Goal: Transaction & Acquisition: Purchase product/service

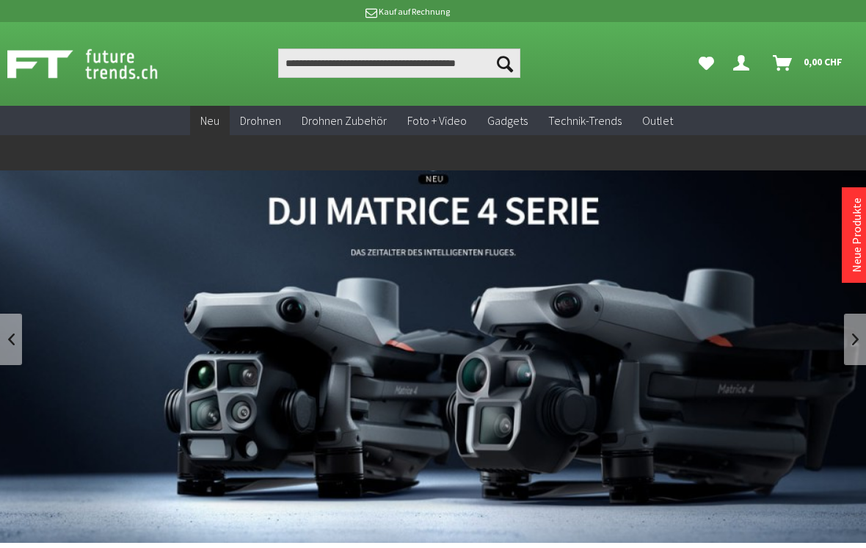
click at [22, 337] on link "DJI Matrice 4 Enterprise Drohnen Serie - M4T und M4E" at bounding box center [433, 338] width 866 height 407
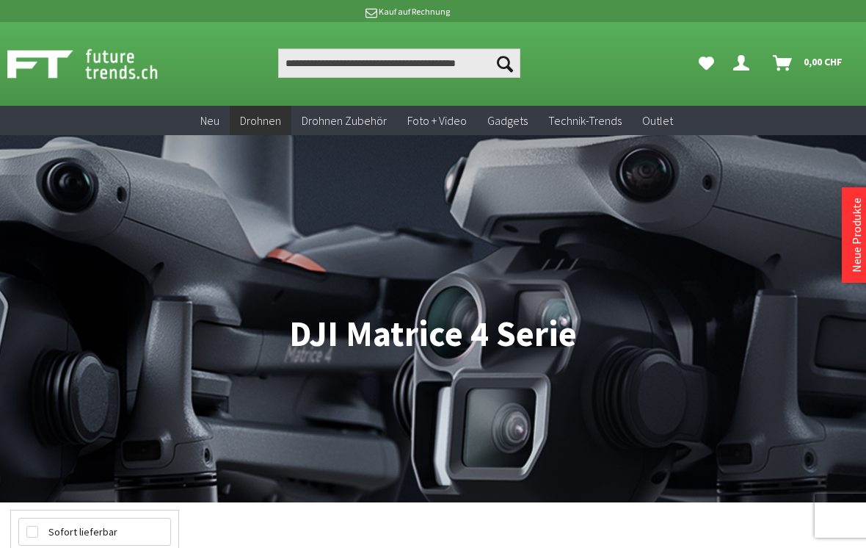
click at [5, 315] on nav "Drohnen DJI Enterprise Drohnen DJI Matrice 4 Serie" at bounding box center [433, 318] width 866 height 367
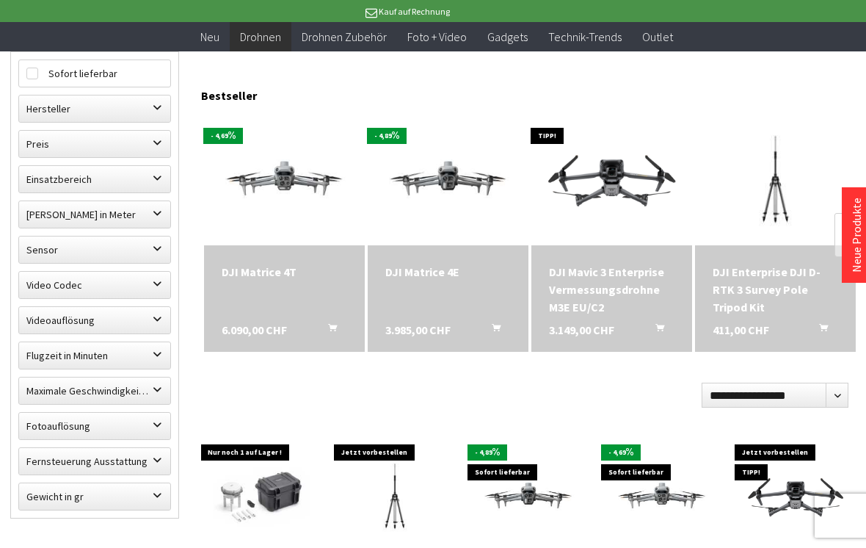
scroll to position [429, 0]
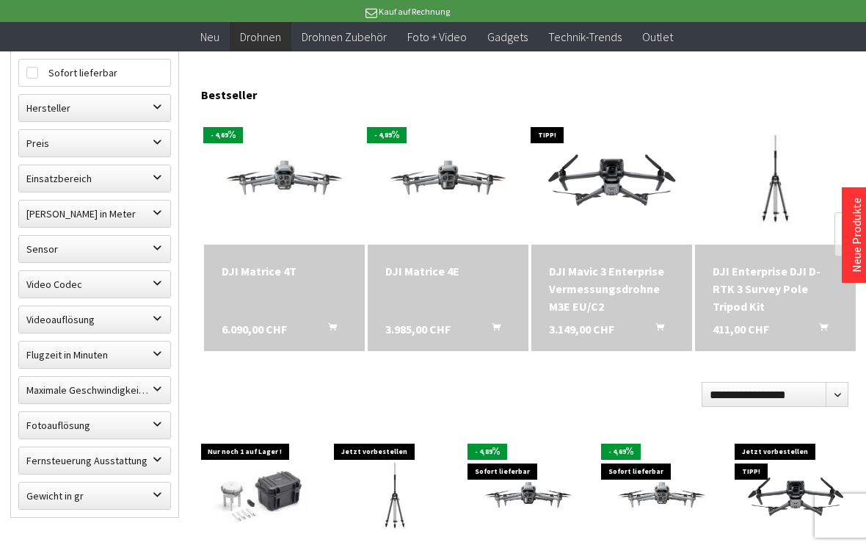
click at [52, 175] on label "Einsatzbereich" at bounding box center [94, 178] width 151 height 26
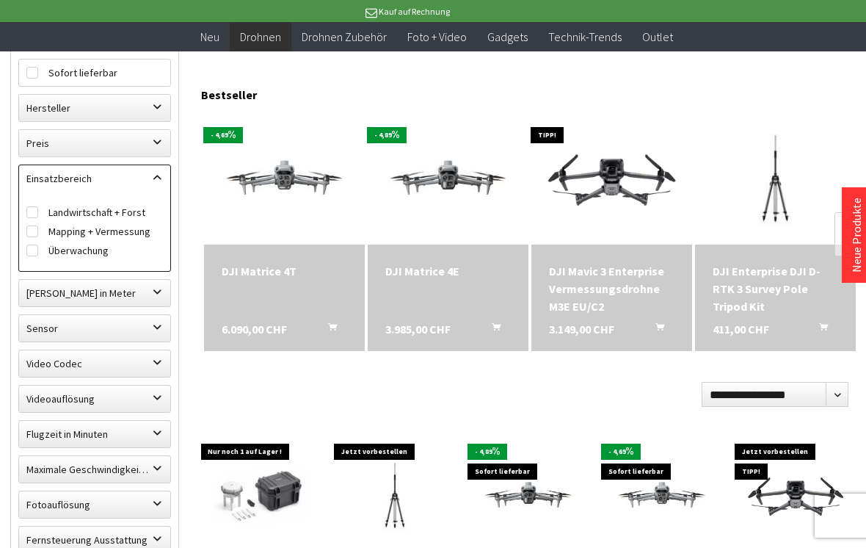
click at [58, 291] on label "Maximale Flughöhe in Meter" at bounding box center [94, 293] width 151 height 26
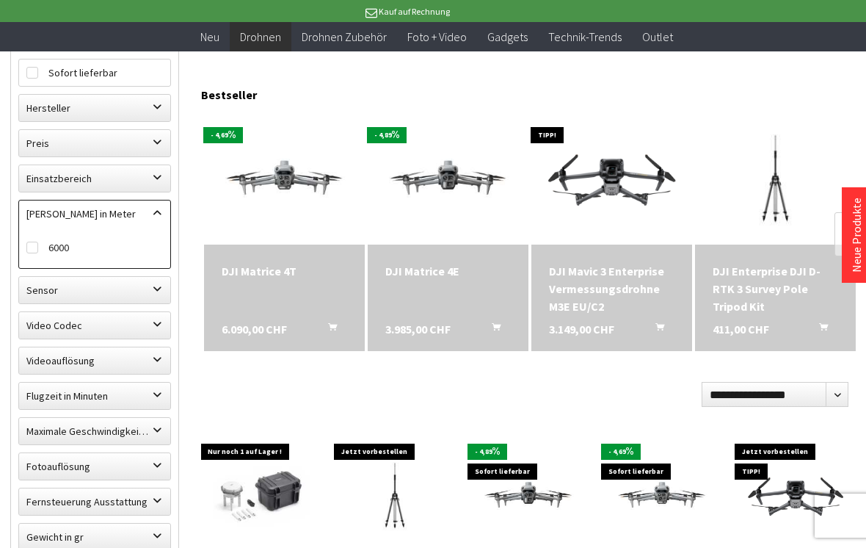
click at [62, 288] on label "Sensor" at bounding box center [94, 290] width 151 height 26
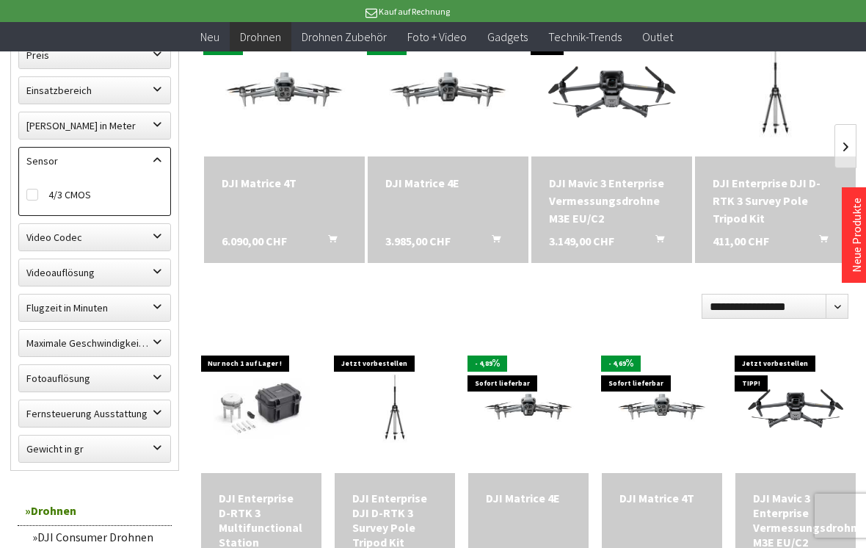
scroll to position [519, 0]
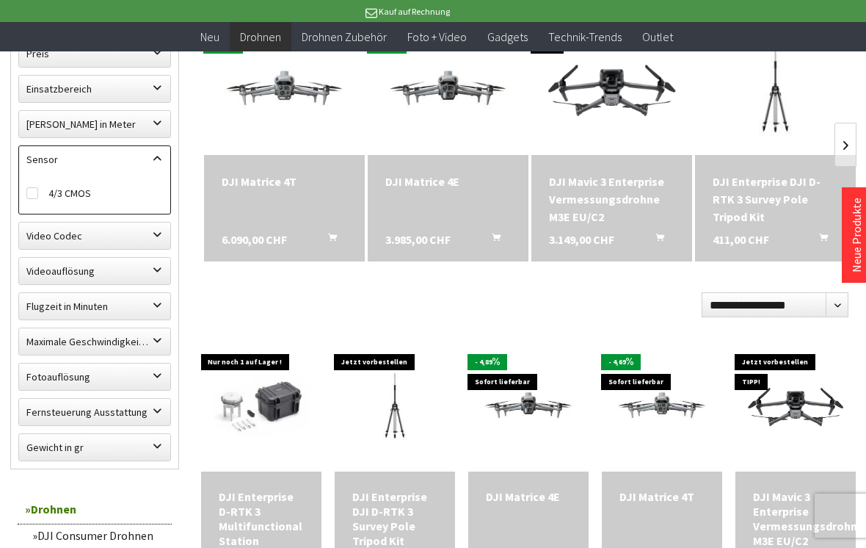
click at [62, 293] on label "Flugzeit in Minuten" at bounding box center [94, 306] width 151 height 26
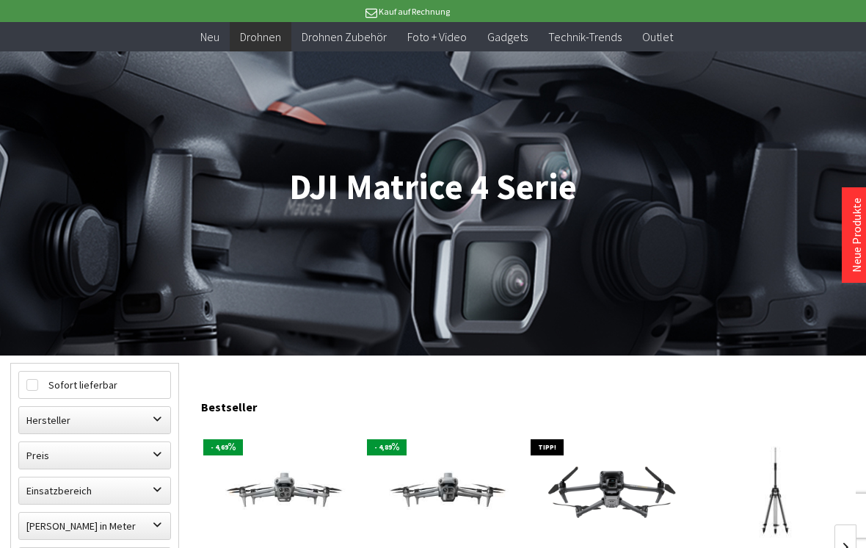
scroll to position [116, 0]
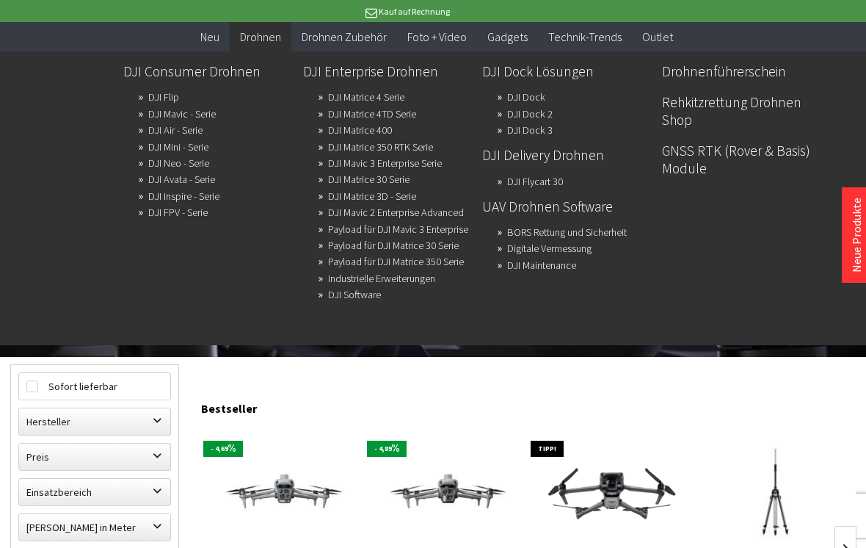
click at [270, 48] on link "Drohnen" at bounding box center [261, 37] width 62 height 30
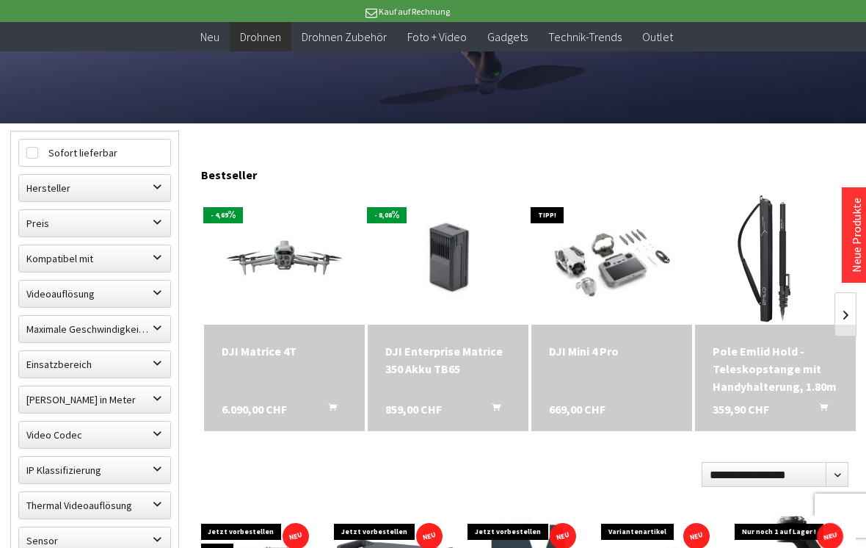
scroll to position [350, 0]
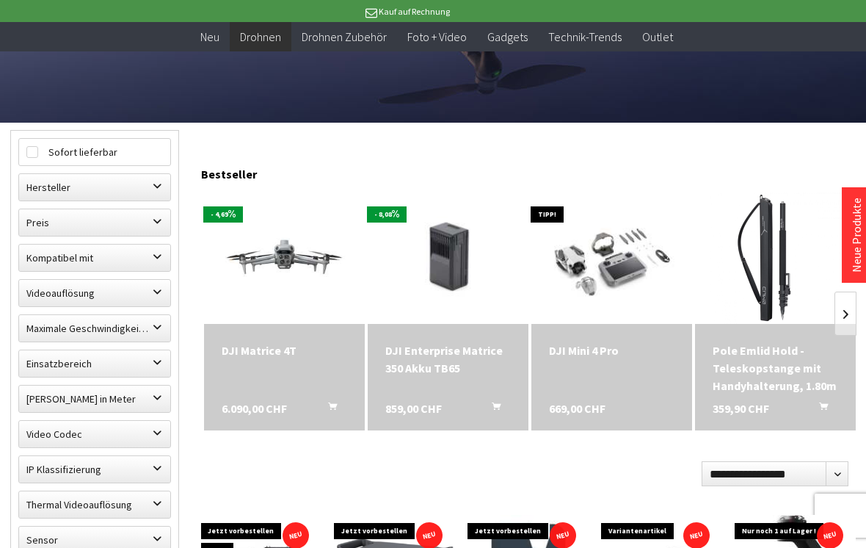
click at [150, 182] on label "Hersteller" at bounding box center [94, 187] width 151 height 26
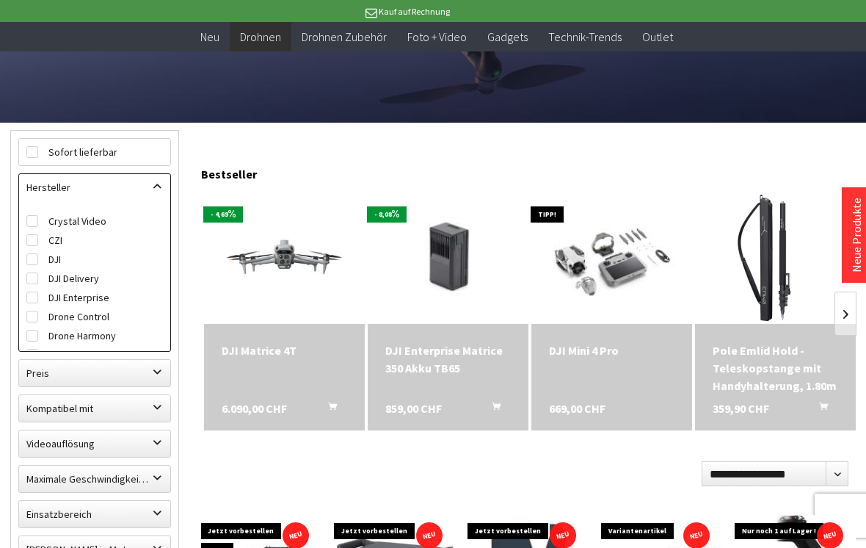
click at [333, 179] on div "Bestseller" at bounding box center [528, 170] width 655 height 37
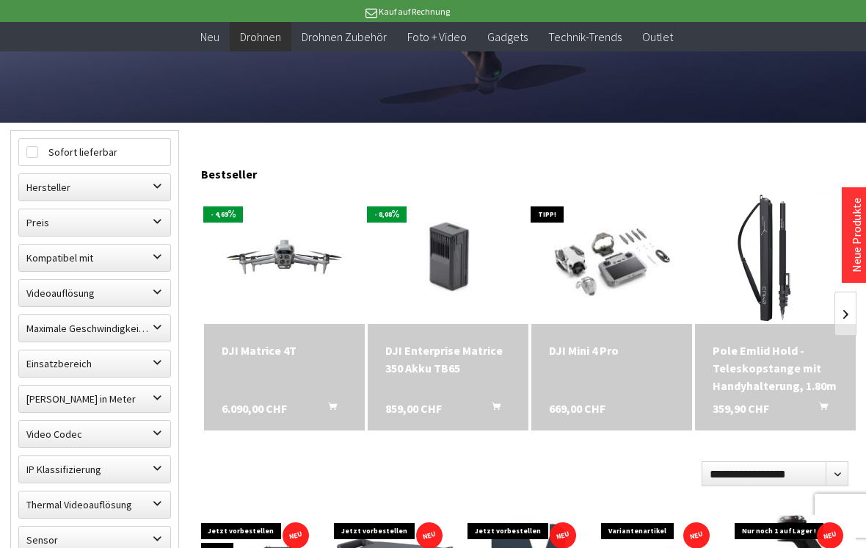
click at [158, 332] on label "Maximale Geschwindigkeit in km/h" at bounding box center [94, 328] width 151 height 26
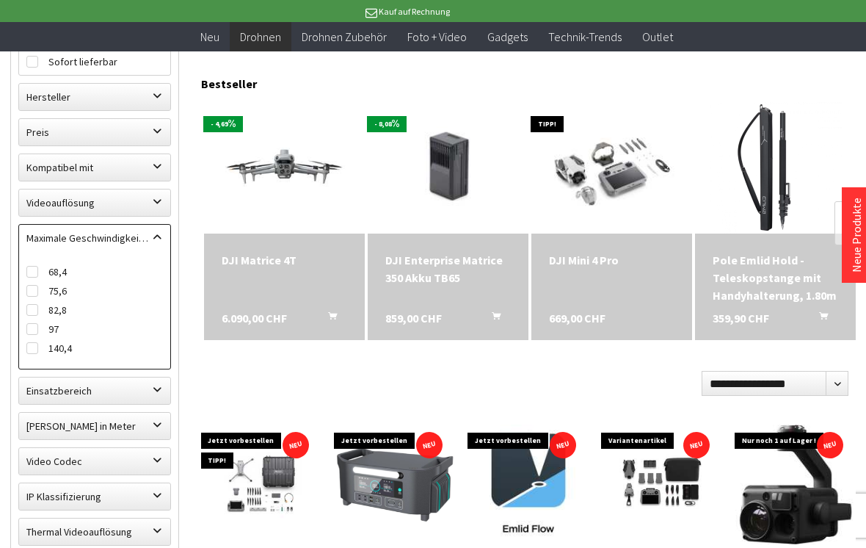
scroll to position [444, 0]
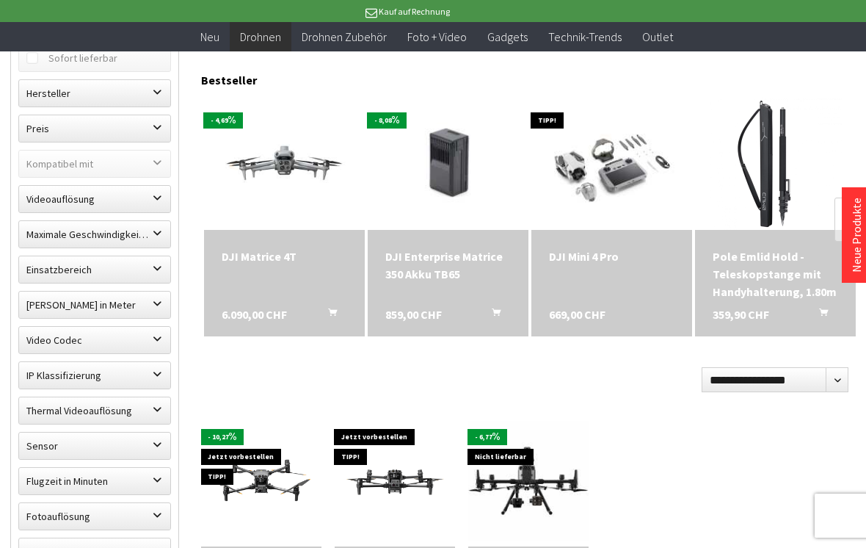
click at [140, 234] on label "Maximale Geschwindigkeit in km/h" at bounding box center [94, 234] width 151 height 26
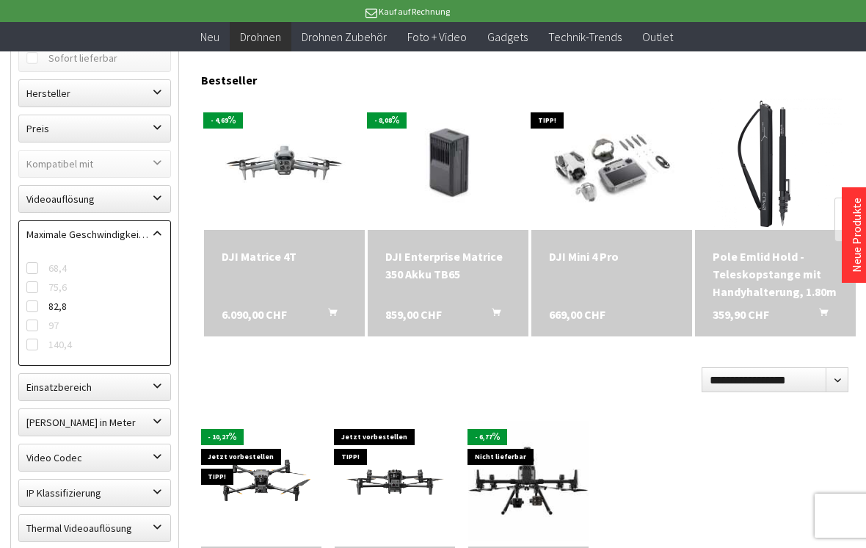
click at [43, 327] on label "97" at bounding box center [94, 325] width 137 height 19
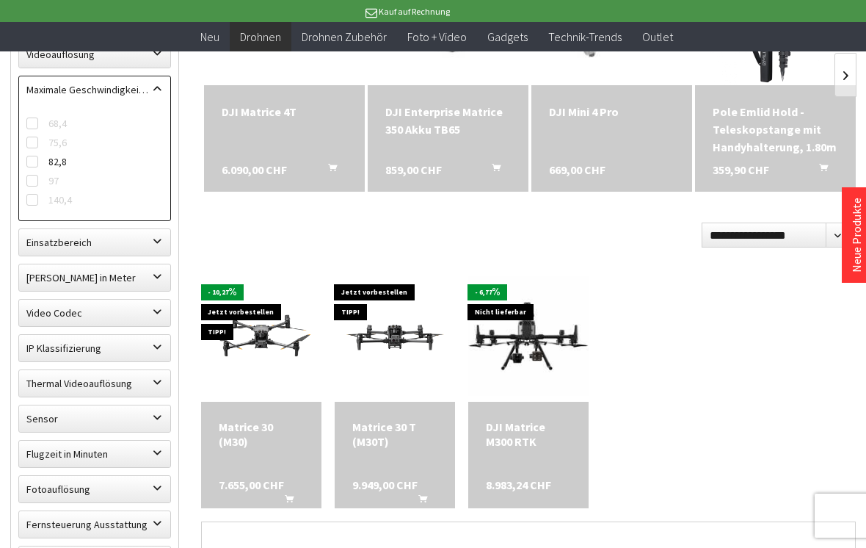
scroll to position [588, 0]
click at [42, 158] on label "82,8" at bounding box center [94, 162] width 137 height 19
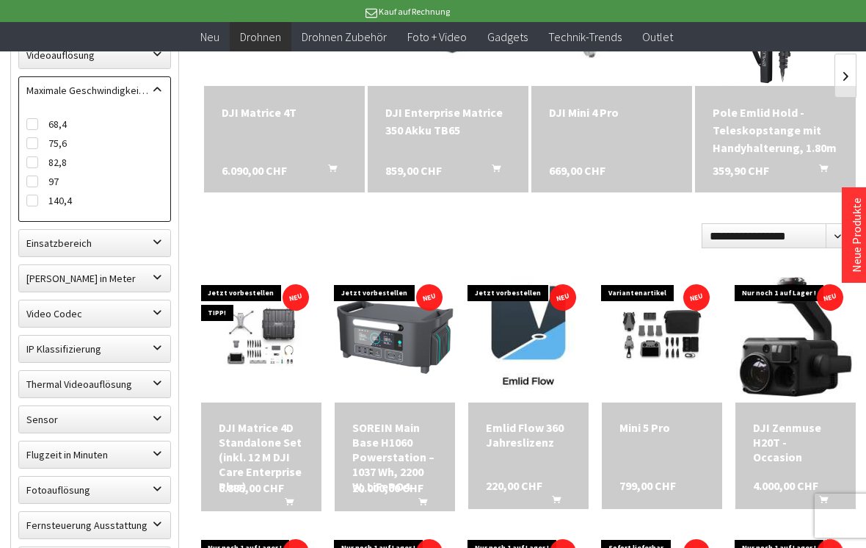
click at [51, 284] on label "Maximale Flughöhe in Meter" at bounding box center [94, 278] width 151 height 26
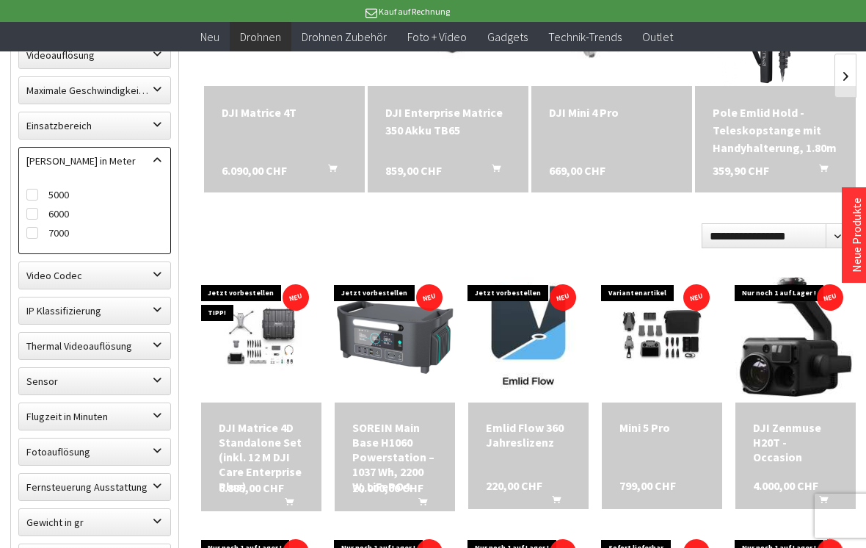
click at [54, 304] on label "IP Klassifizierung" at bounding box center [94, 310] width 151 height 26
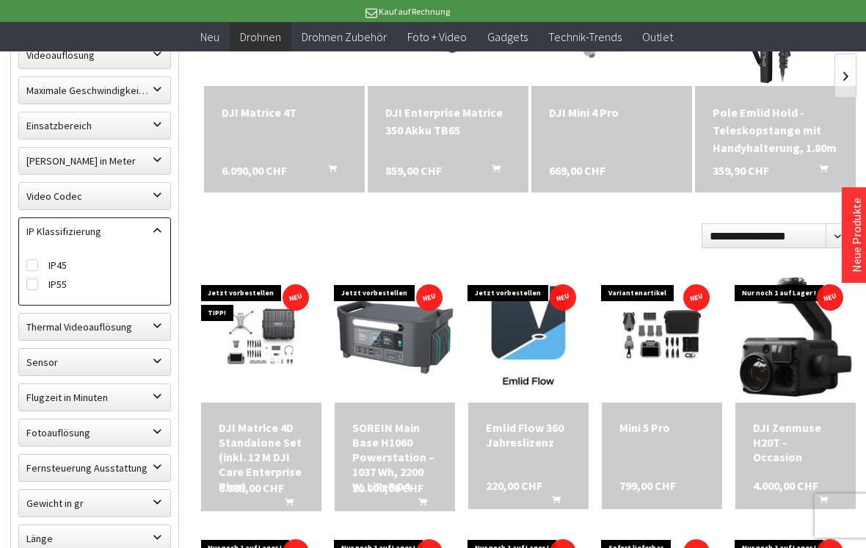
click at [47, 387] on label "Flugzeit in Minuten" at bounding box center [94, 397] width 151 height 26
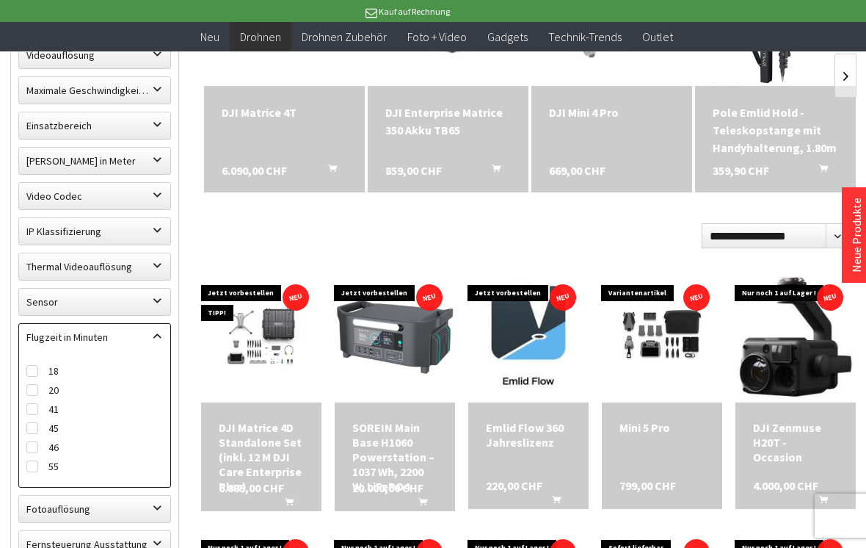
click at [35, 458] on label "55" at bounding box center [94, 466] width 137 height 19
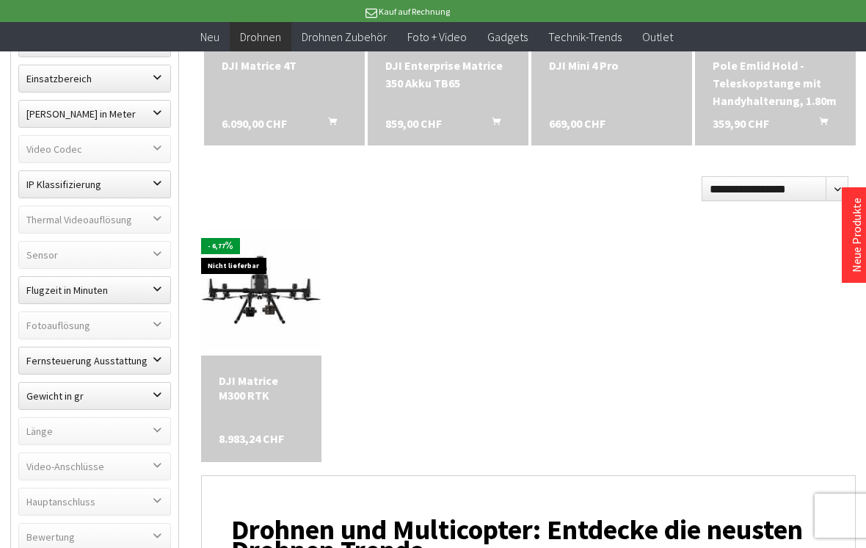
scroll to position [638, 0]
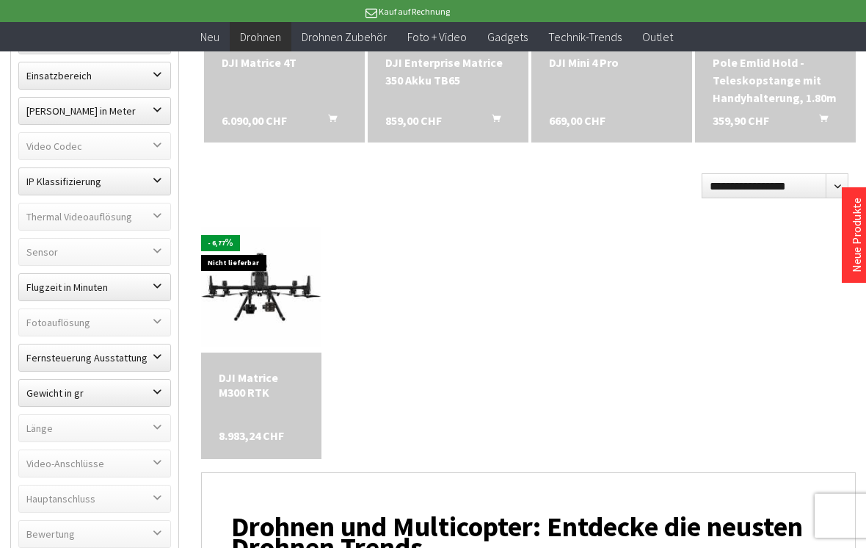
click at [156, 393] on label "Gewicht in gr" at bounding box center [94, 393] width 151 height 26
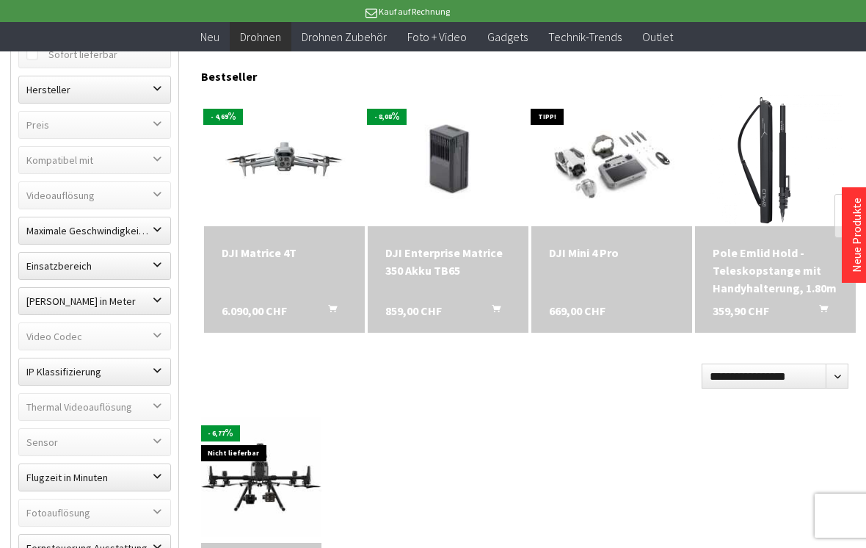
scroll to position [479, 0]
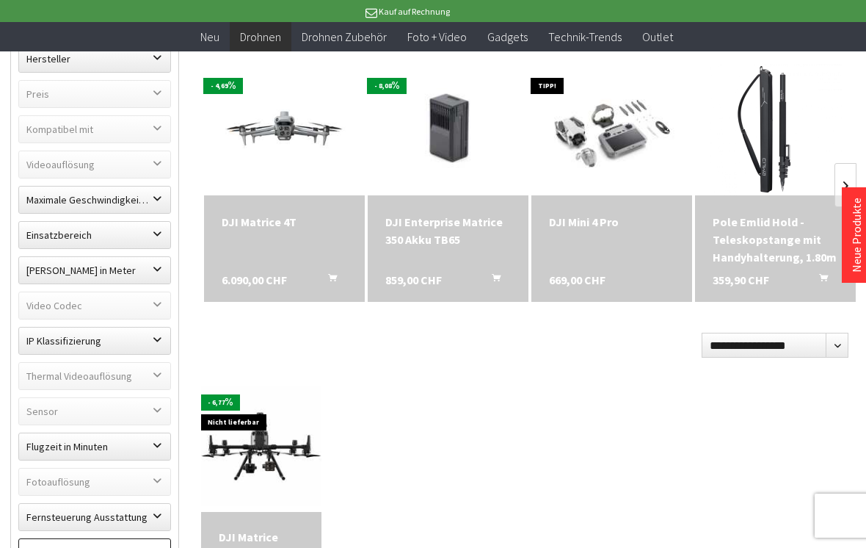
click at [55, 196] on label "Maximale Geschwindigkeit in km/h" at bounding box center [94, 199] width 151 height 26
click at [51, 202] on label "Maximale Geschwindigkeit in km/h" at bounding box center [94, 199] width 151 height 26
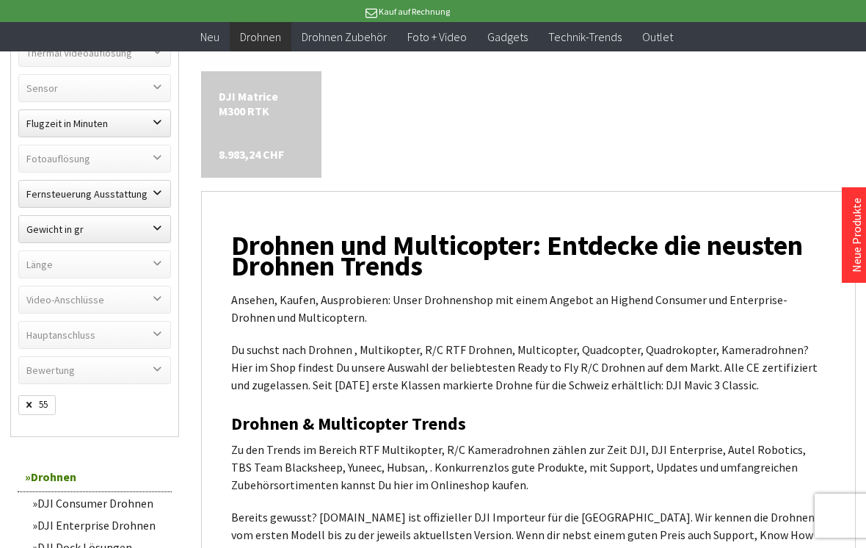
scroll to position [920, 0]
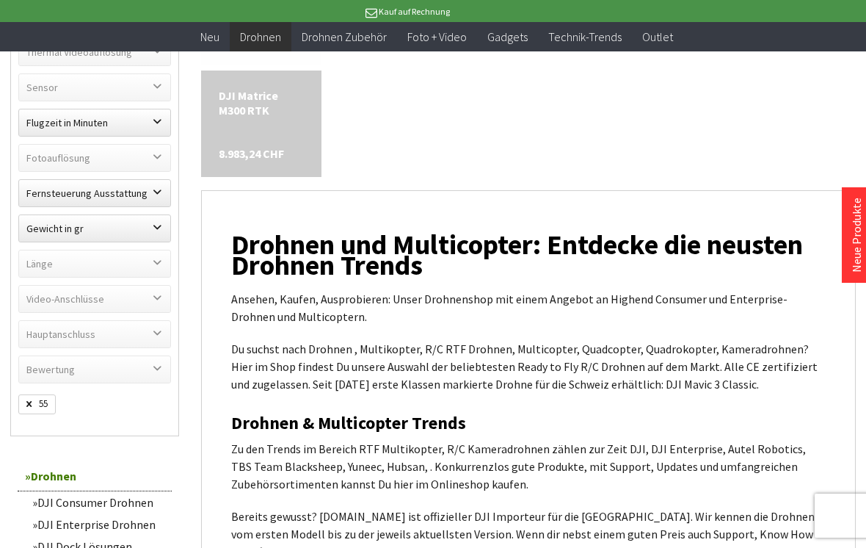
click at [33, 399] on span "55" at bounding box center [36, 404] width 37 height 20
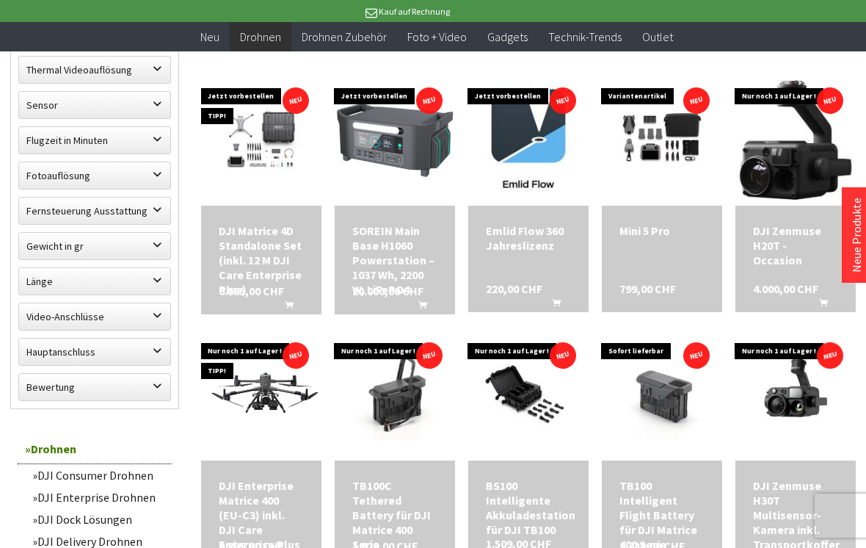
scroll to position [784, 0]
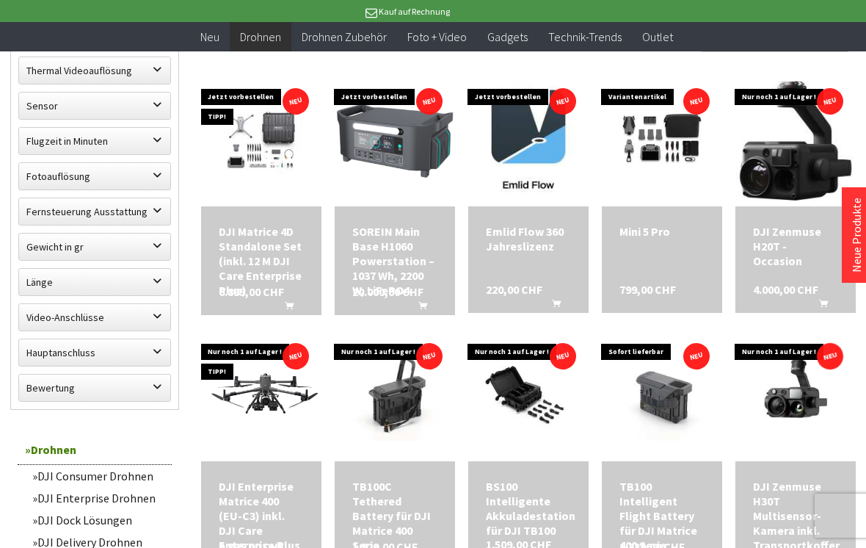
click at [54, 244] on label "Gewicht in gr" at bounding box center [94, 246] width 151 height 26
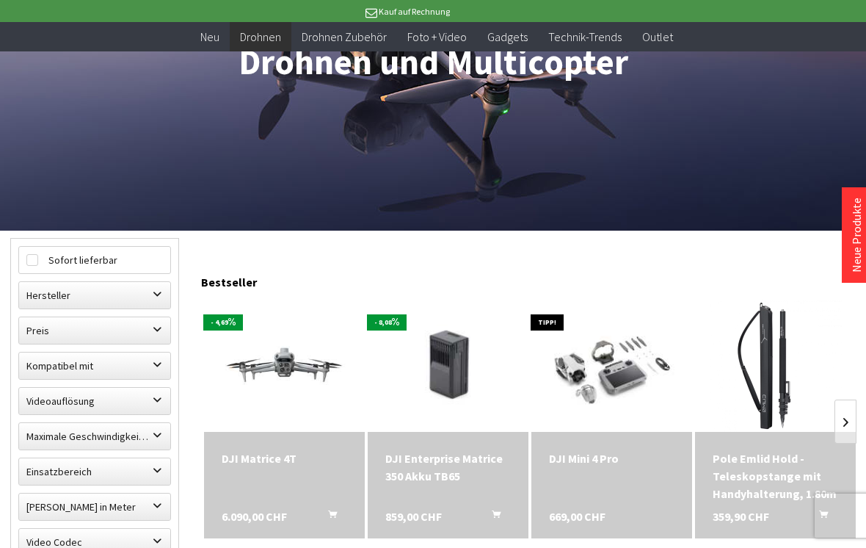
scroll to position [0, 0]
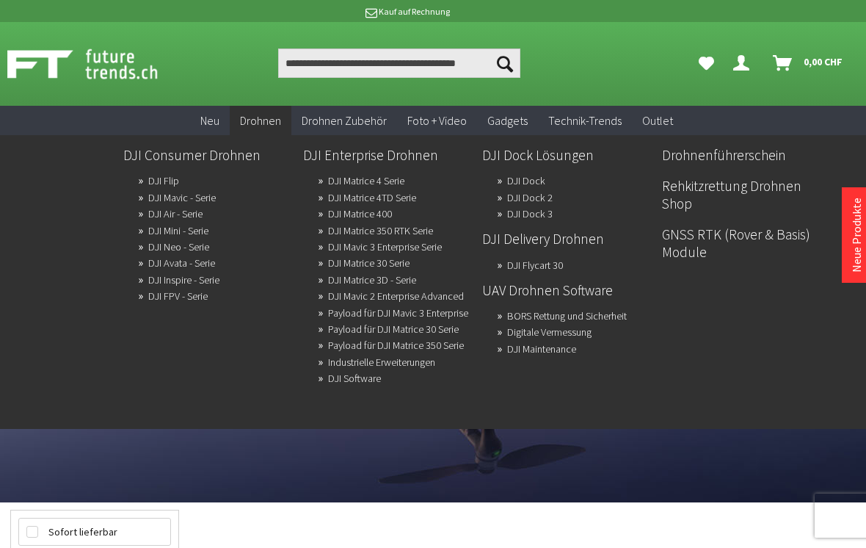
click at [223, 148] on link "DJI Consumer Drohnen" at bounding box center [207, 154] width 168 height 25
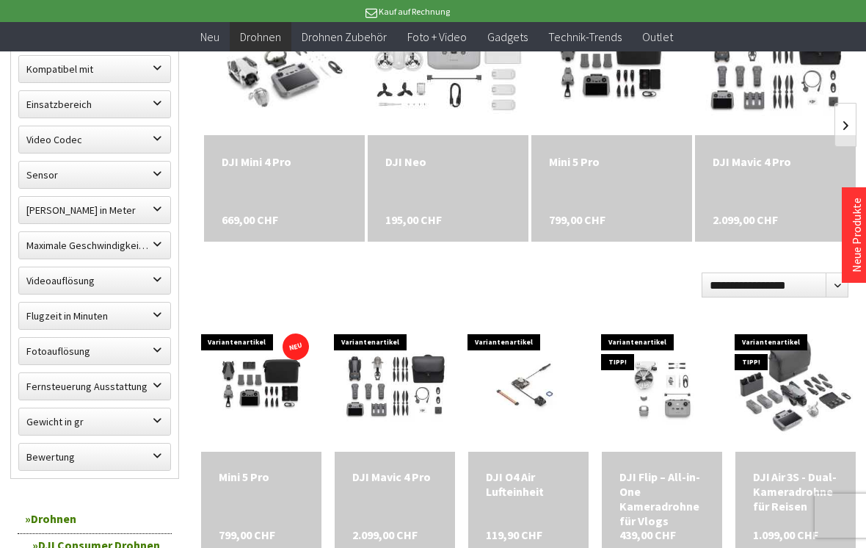
scroll to position [540, 0]
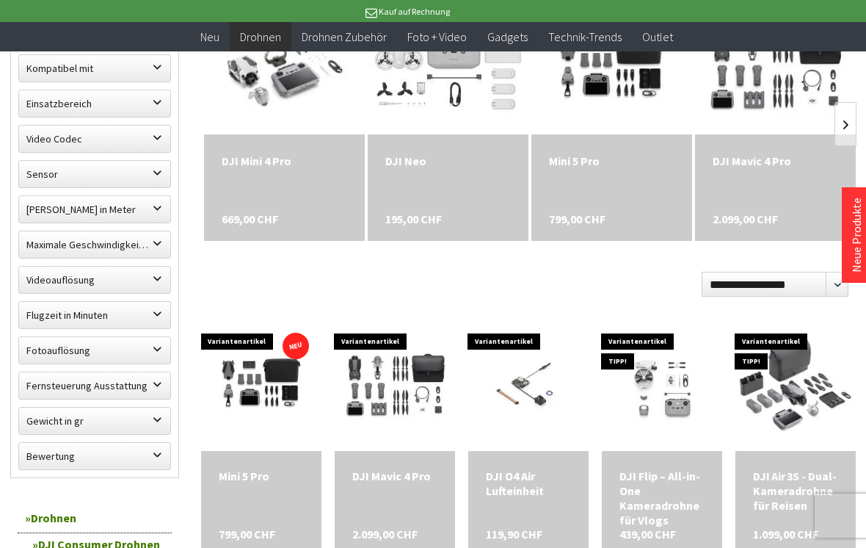
click at [147, 421] on label "Gewicht in gr" at bounding box center [94, 420] width 151 height 26
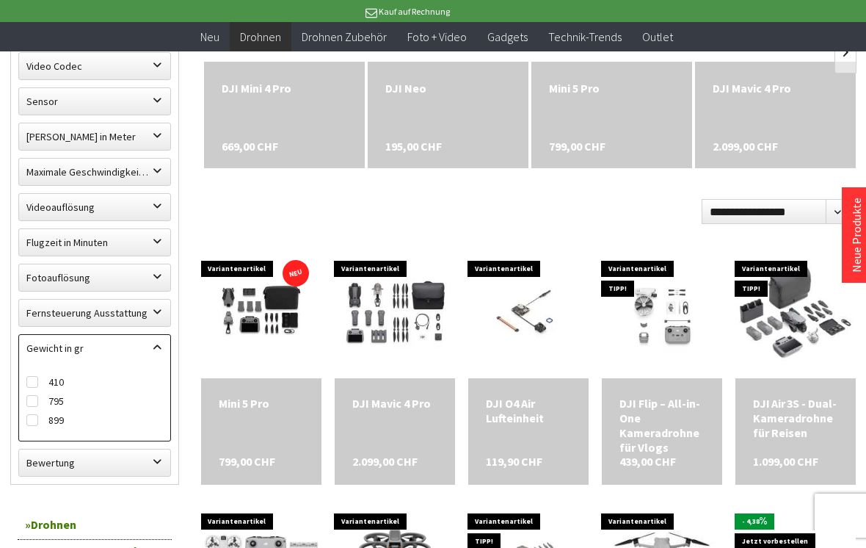
scroll to position [613, 0]
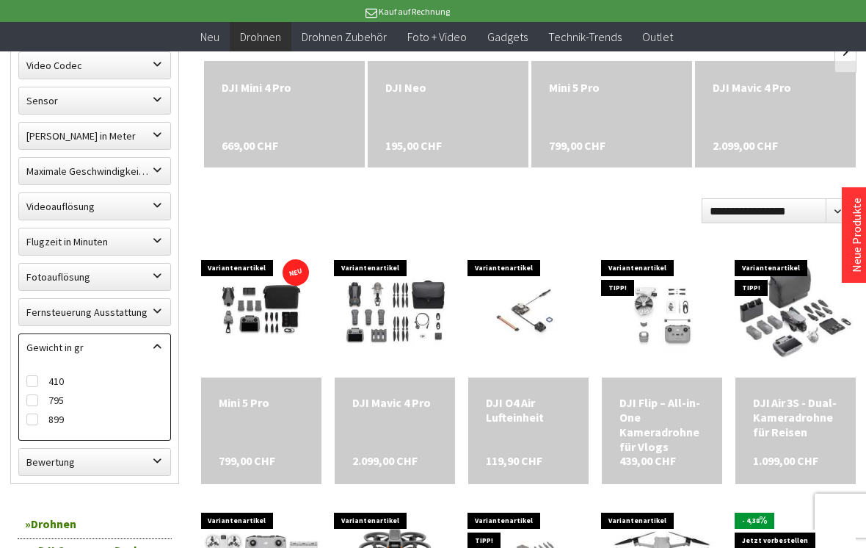
click at [65, 309] on label "Fernsteuerung Ausstattung" at bounding box center [94, 312] width 151 height 26
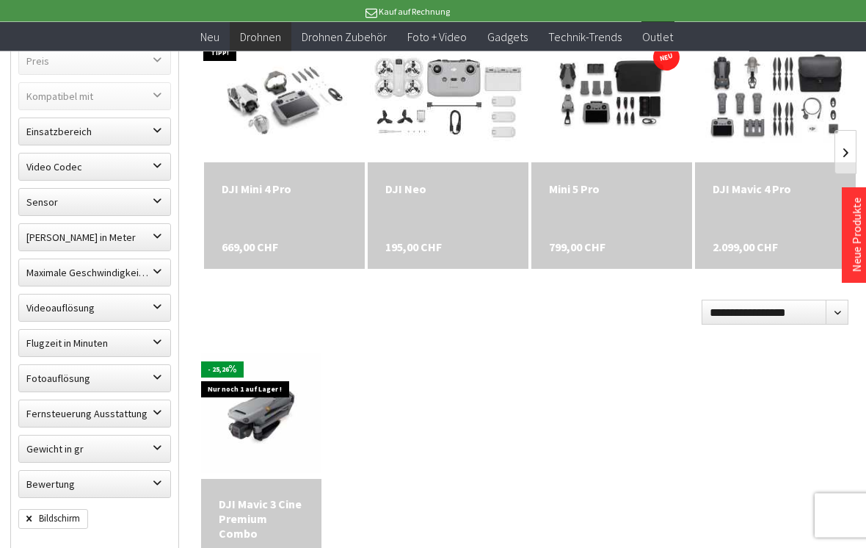
scroll to position [512, 0]
click at [295, 205] on div "DJI Mini 4 Pro 669,00 CHF" at bounding box center [284, 214] width 161 height 106
click at [280, 102] on img at bounding box center [284, 96] width 161 height 128
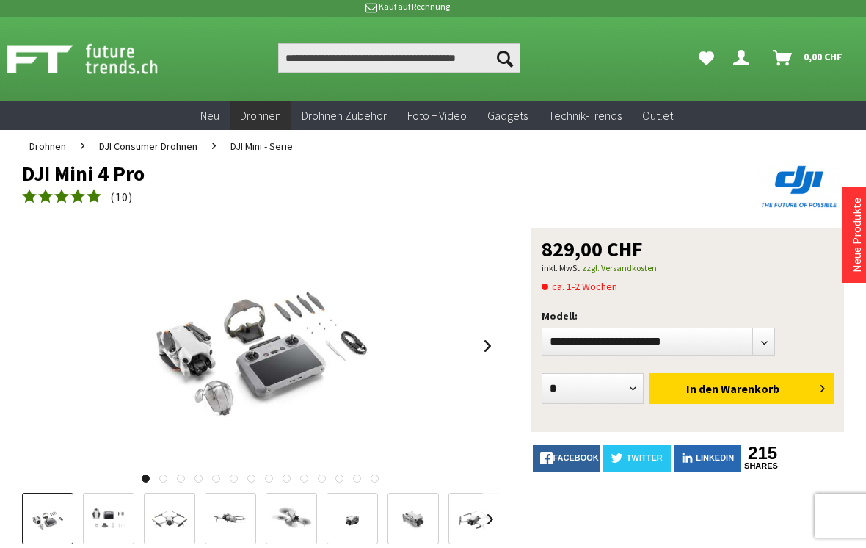
scroll to position [6, 0]
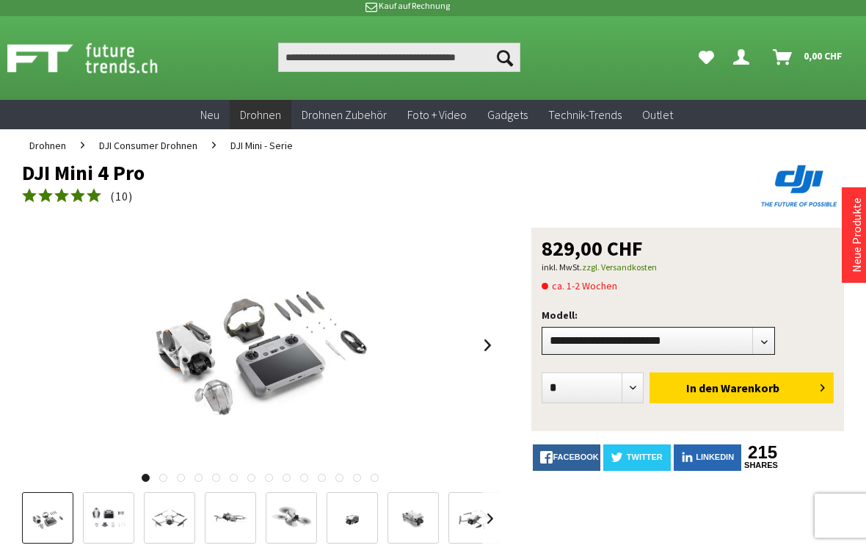
click at [756, 341] on select"] "**********" at bounding box center [658, 341] width 233 height 28
select select"] "***"
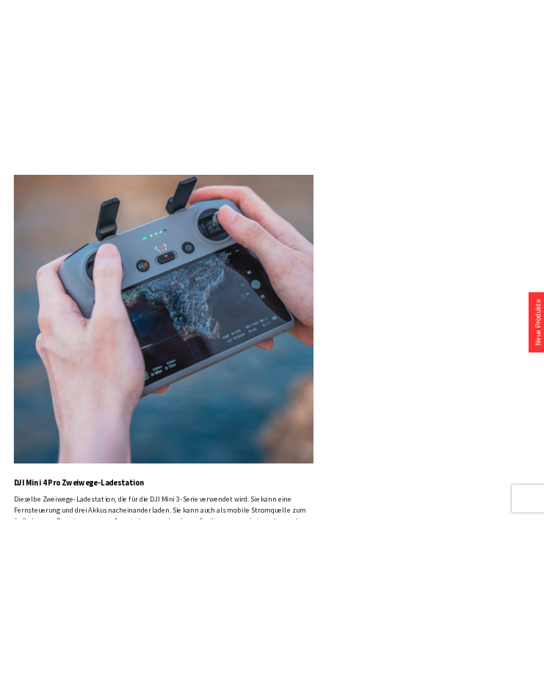
scroll to position [5248, 0]
